Goal: Navigation & Orientation: Find specific page/section

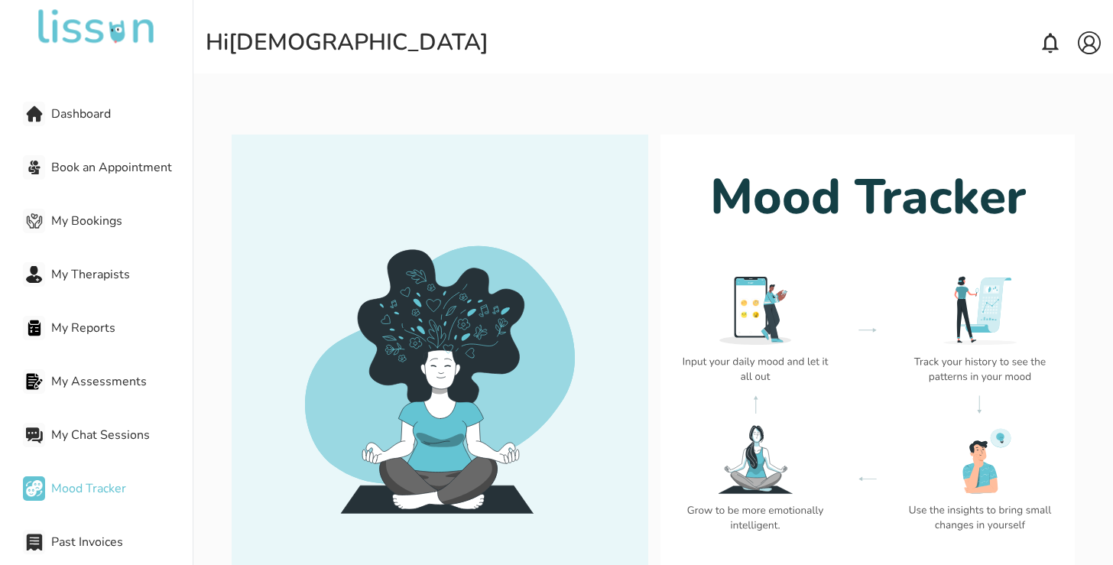
click at [83, 123] on div "Dashboard" at bounding box center [108, 114] width 170 height 31
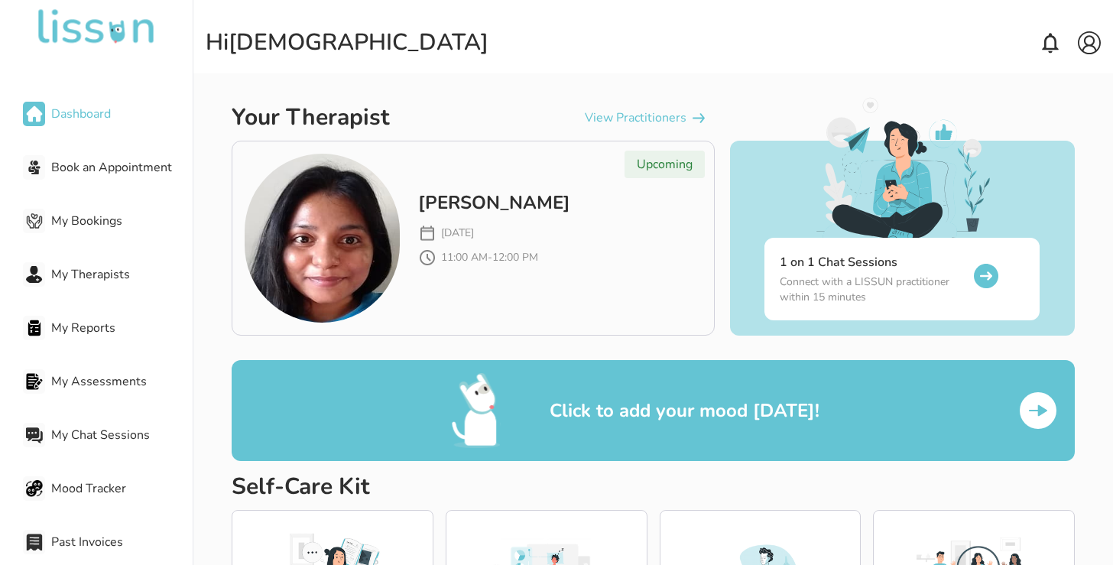
click at [83, 118] on span "Dashboard" at bounding box center [121, 114] width 141 height 18
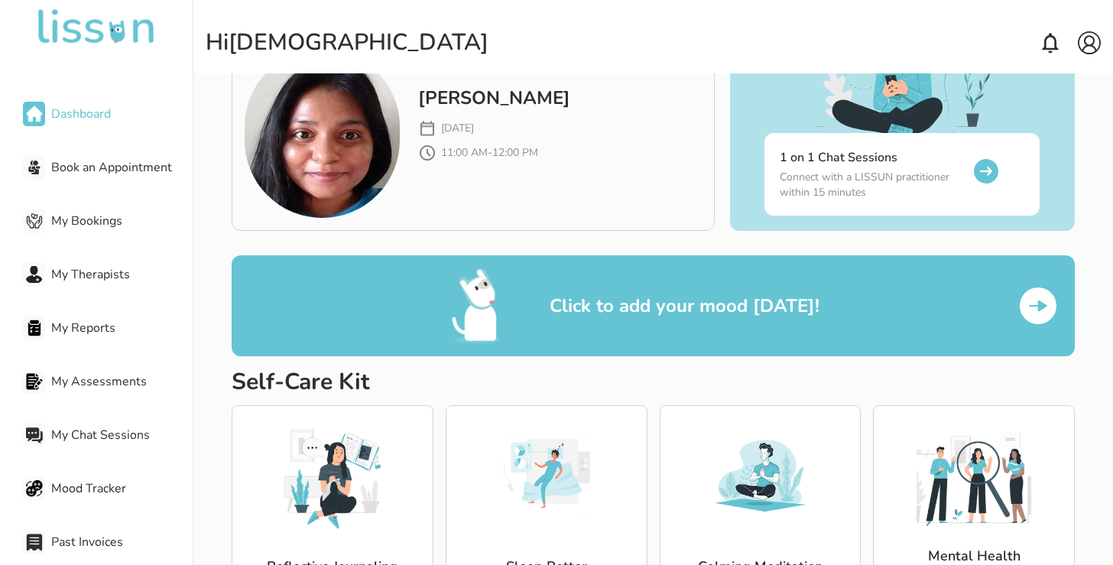
scroll to position [177, 0]
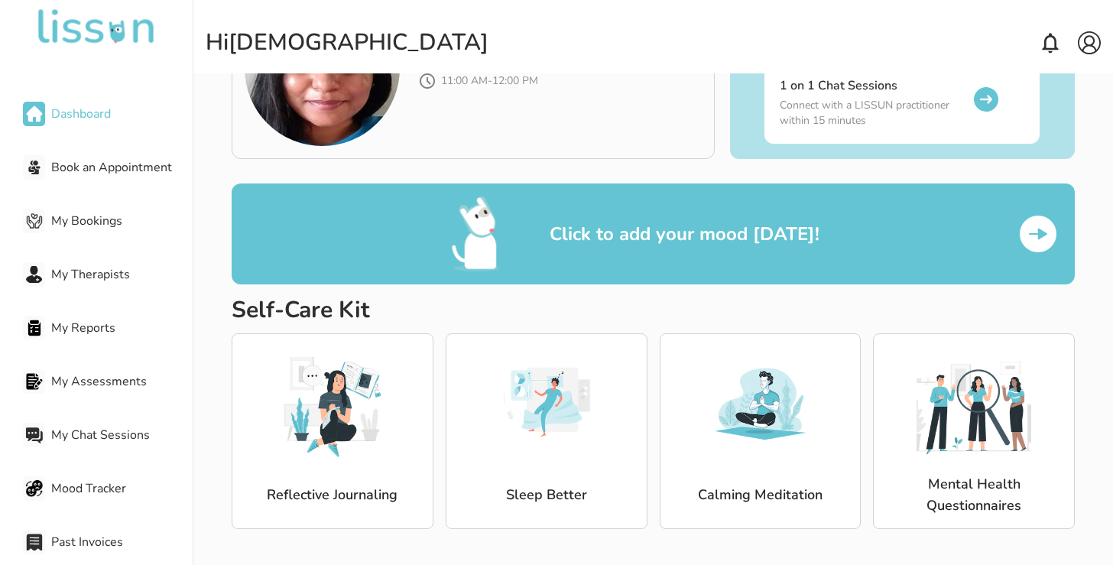
click at [1060, 39] on icon at bounding box center [1050, 43] width 24 height 24
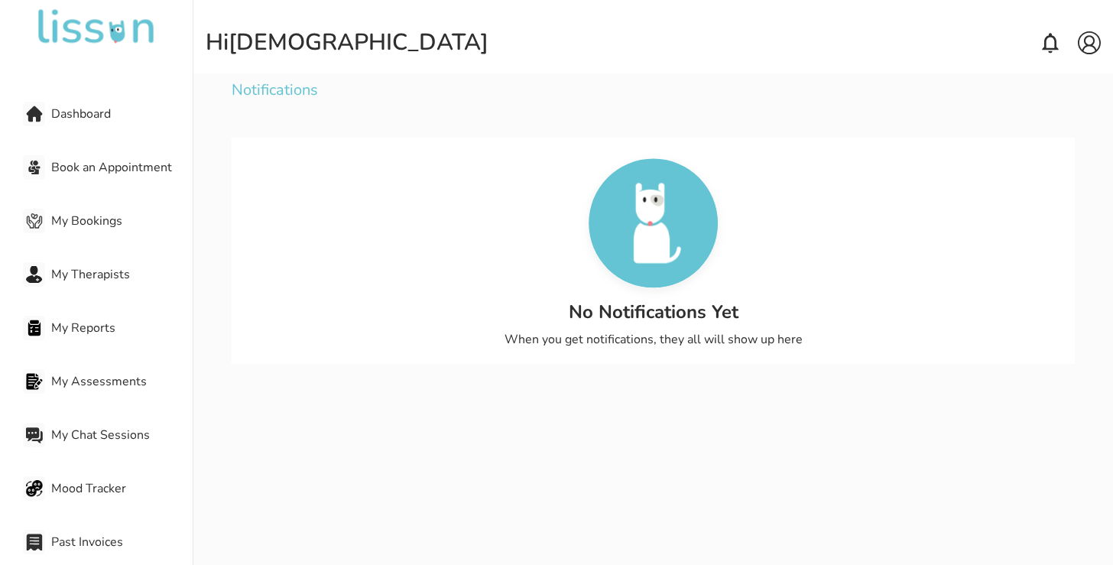
click at [119, 28] on img at bounding box center [96, 27] width 122 height 37
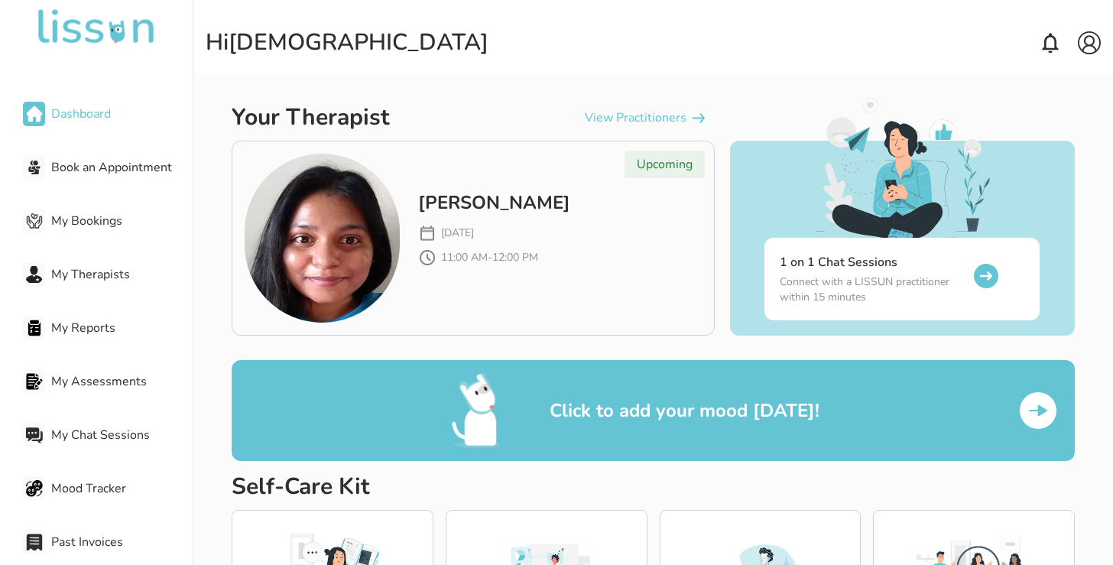
click at [640, 122] on span "View Practitioners" at bounding box center [636, 117] width 102 height 17
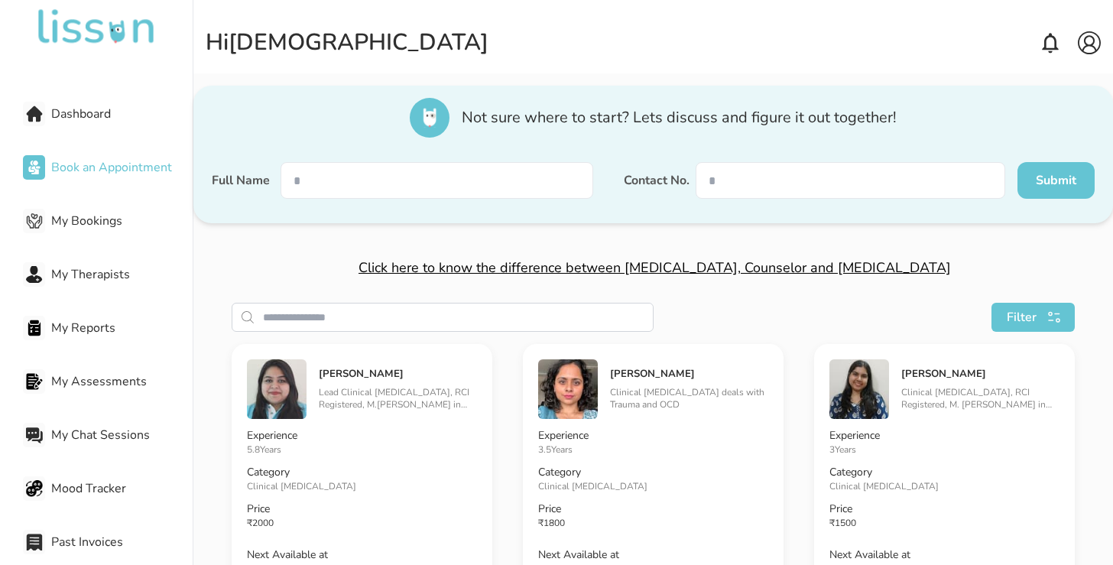
click at [82, 108] on span "Dashboard" at bounding box center [121, 114] width 141 height 18
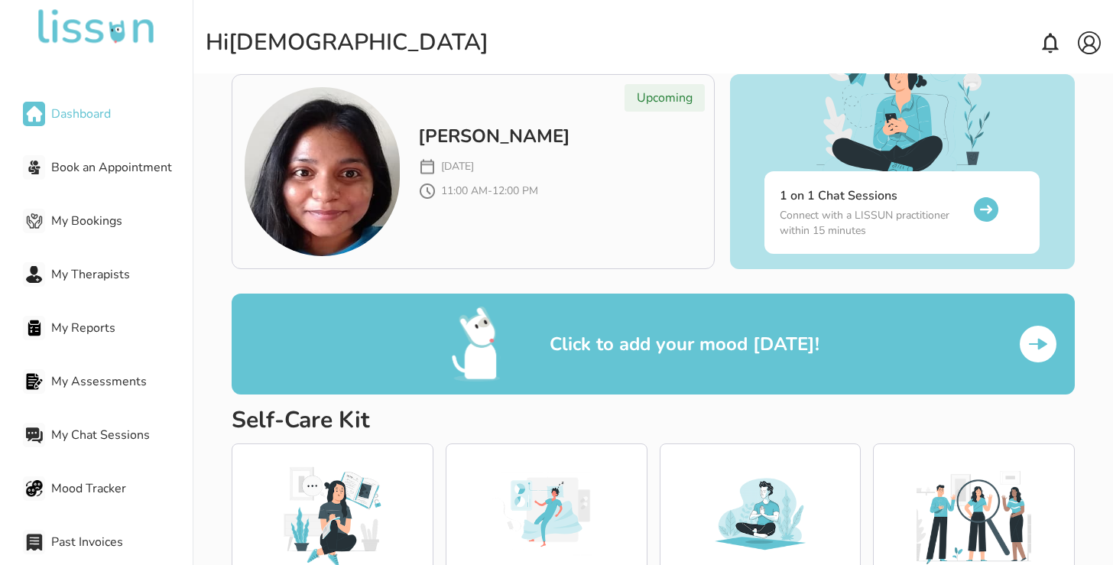
scroll to position [177, 0]
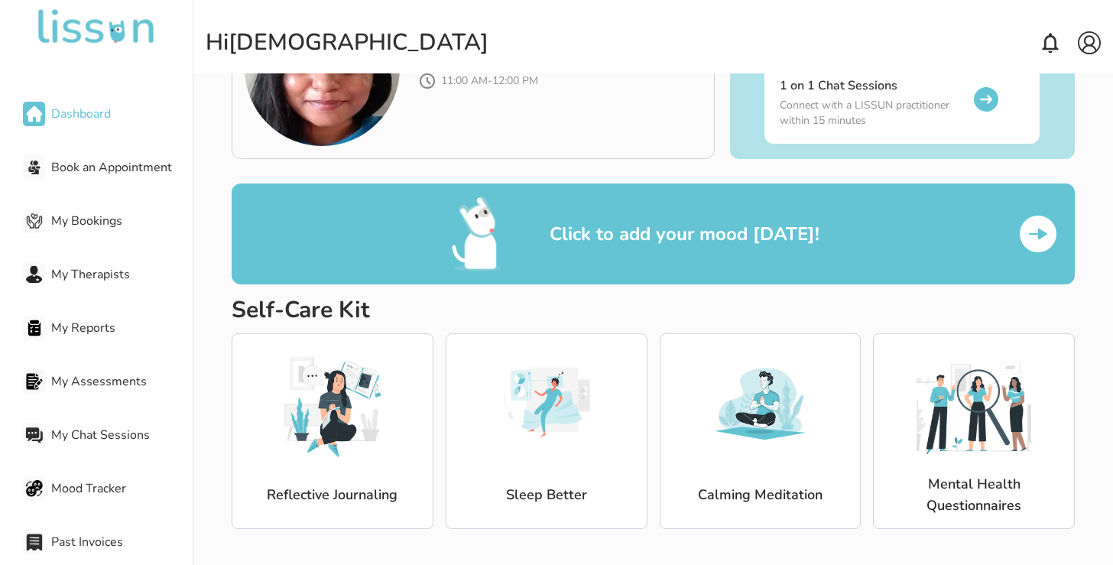
click at [1086, 47] on img at bounding box center [1089, 42] width 23 height 23
click at [1046, 66] on p "My Account" at bounding box center [1060, 72] width 50 height 12
select select "******"
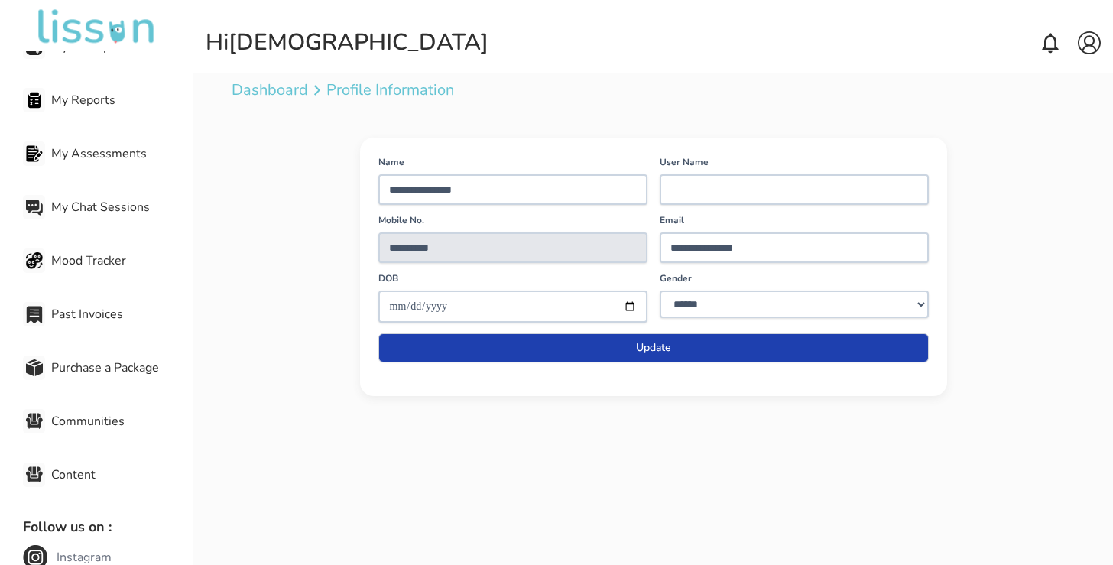
scroll to position [229, 0]
click at [65, 475] on span "Content" at bounding box center [121, 474] width 141 height 18
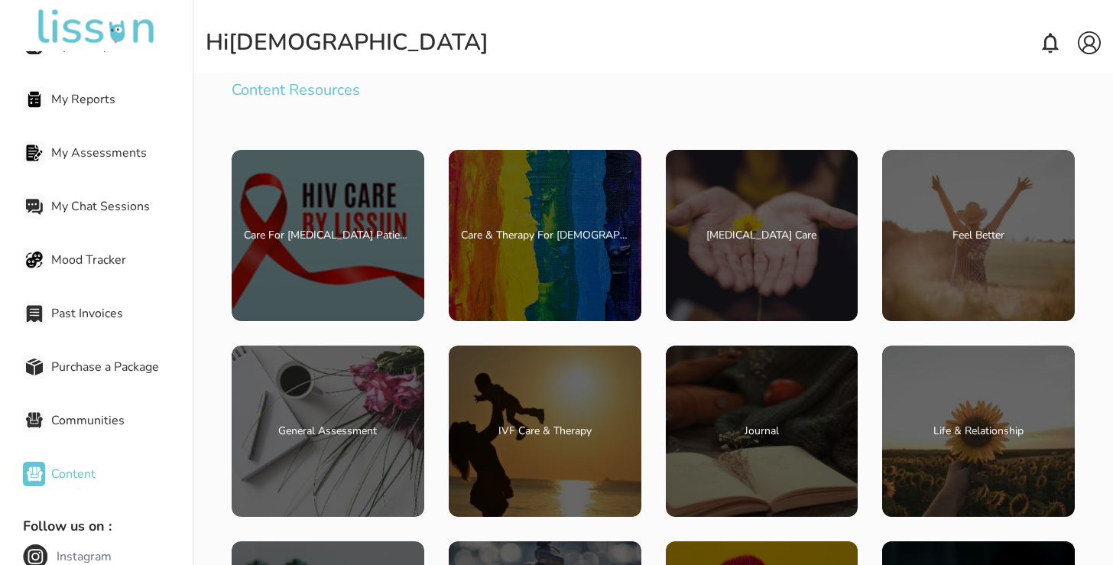
click at [67, 417] on span "Communities" at bounding box center [121, 420] width 141 height 18
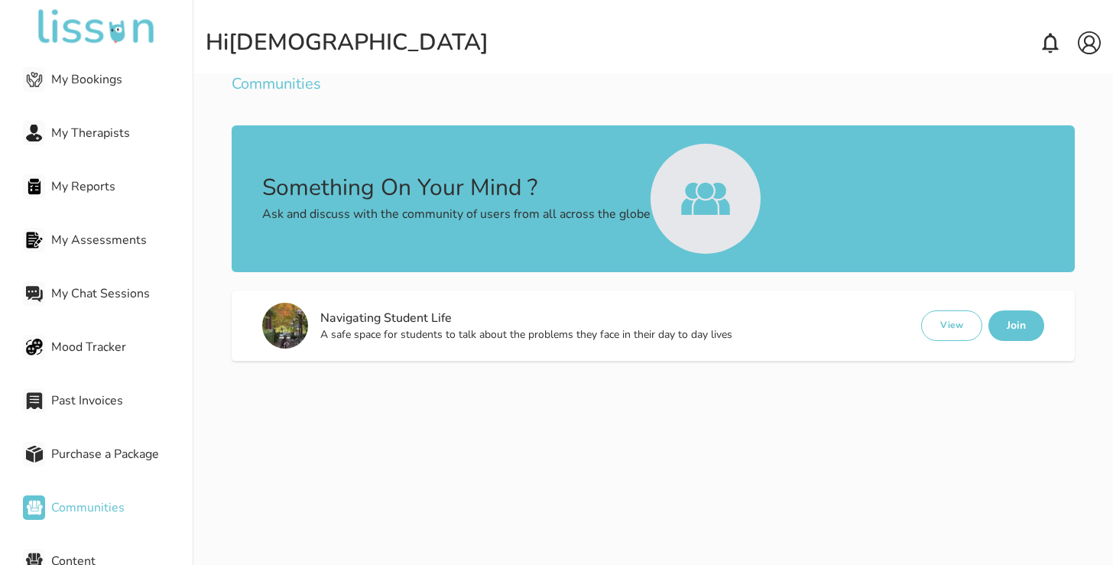
scroll to position [119, 0]
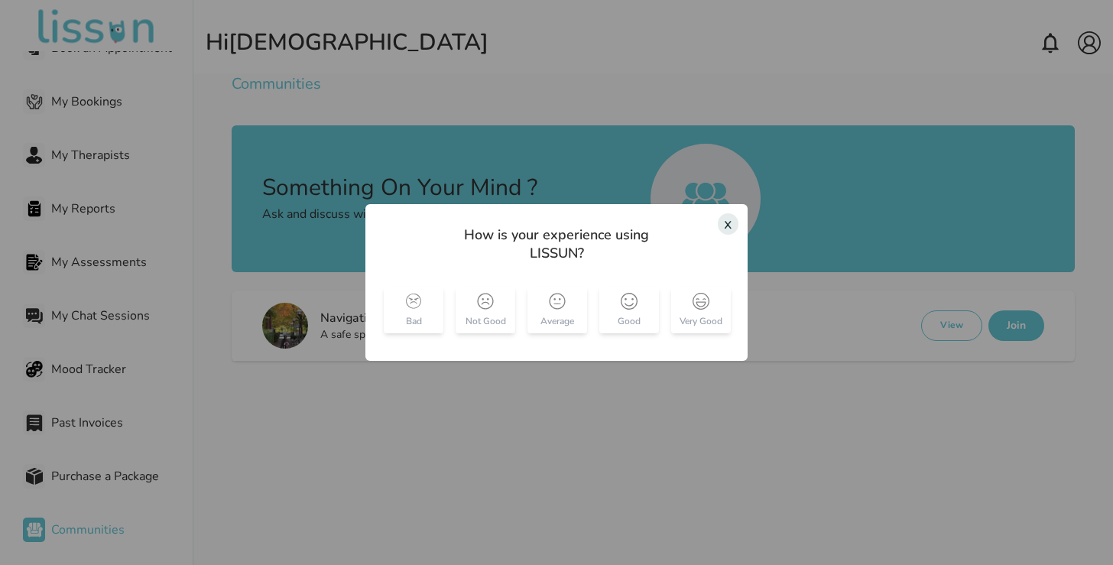
click at [730, 226] on div "x" at bounding box center [728, 223] width 21 height 21
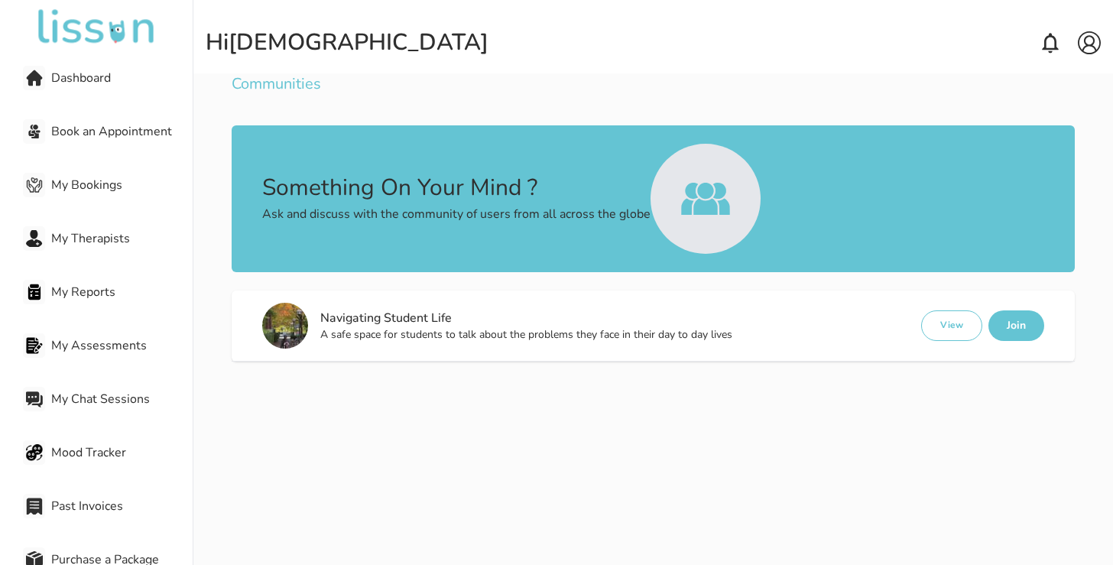
scroll to position [0, 0]
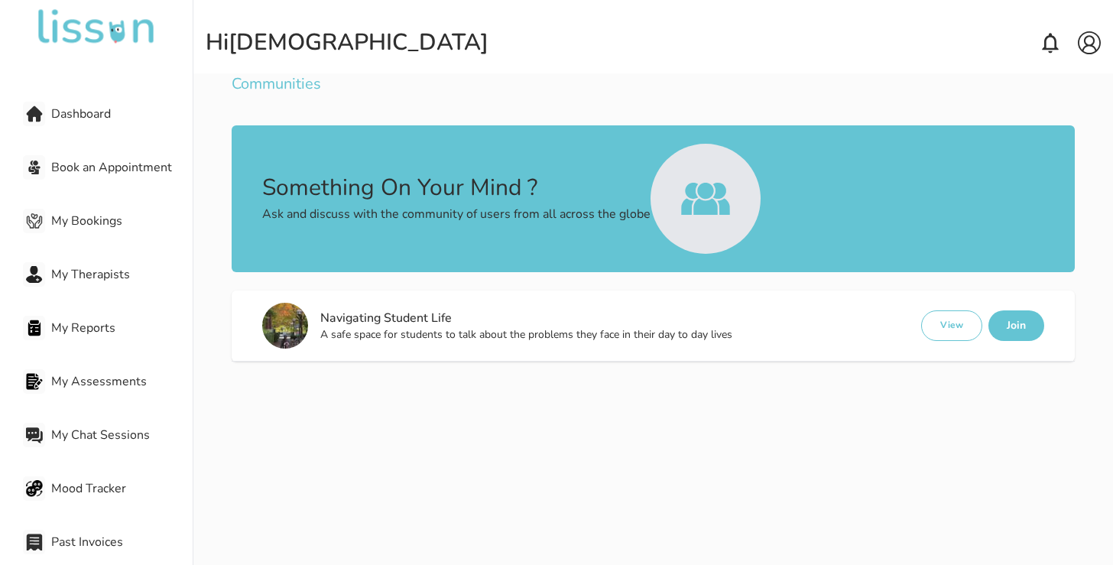
click at [80, 164] on span "Book an Appointment" at bounding box center [121, 167] width 141 height 18
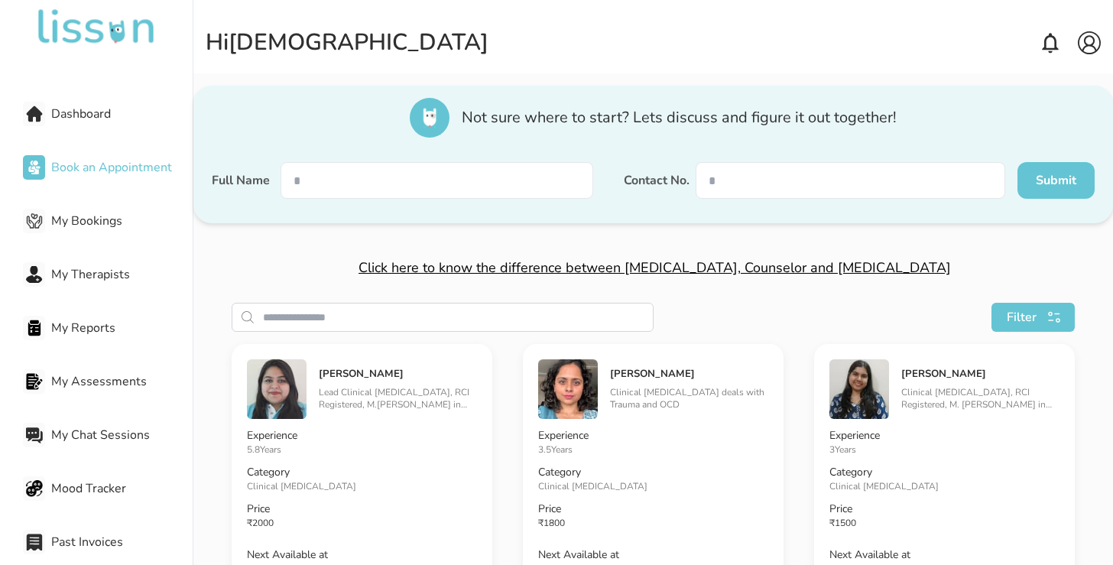
click at [1090, 43] on img at bounding box center [1089, 42] width 23 height 23
click at [1041, 96] on p "Logout" at bounding box center [1050, 100] width 30 height 12
